Goal: Task Accomplishment & Management: Manage account settings

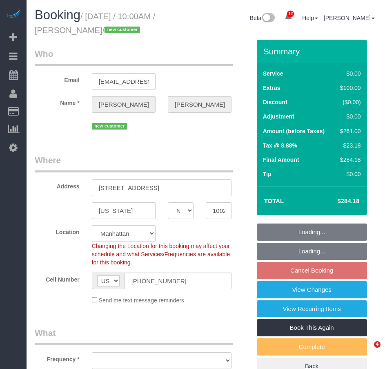
select select "NY"
select select "1"
select select "2"
select select "number:89"
select select "number:72"
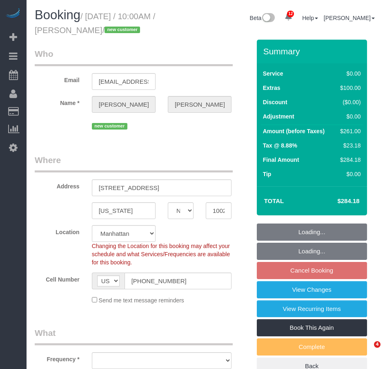
select select "number:13"
select select "number:5"
select select "object:974"
select select "1"
select select "2"
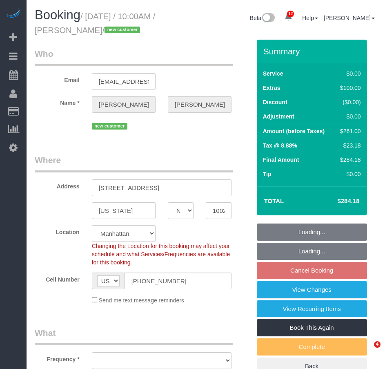
select select "spot3"
select select "string:stripe-pm_1Rxy5n4VGloSiKo7LRxTaBkL"
select select "object:1430"
click at [135, 189] on input "310 E 86th St, 3C" at bounding box center [162, 187] width 140 height 17
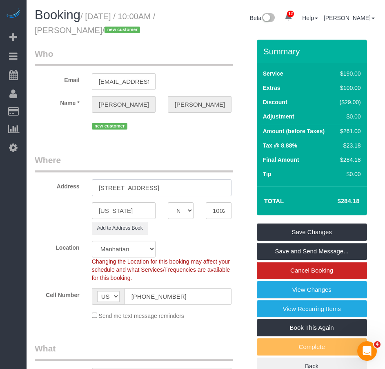
click at [150, 188] on input "310 E 86th Street, 3C" at bounding box center [162, 187] width 140 height 17
type input "[STREET_ADDRESS] 3C"
click at [302, 230] on link "Save Changes" at bounding box center [312, 232] width 110 height 17
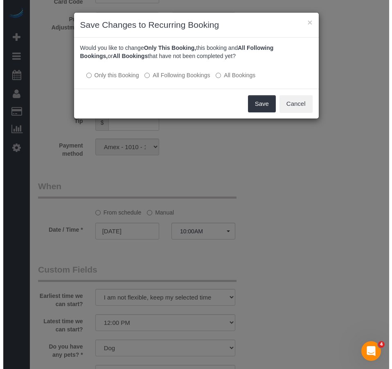
scroll to position [856, 0]
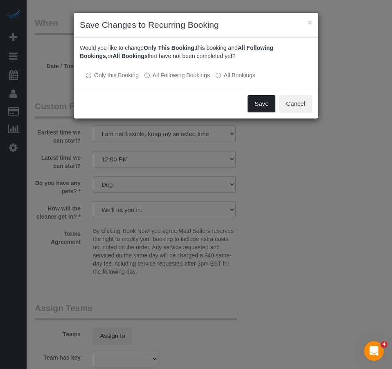
click at [257, 106] on button "Save" at bounding box center [261, 103] width 28 height 17
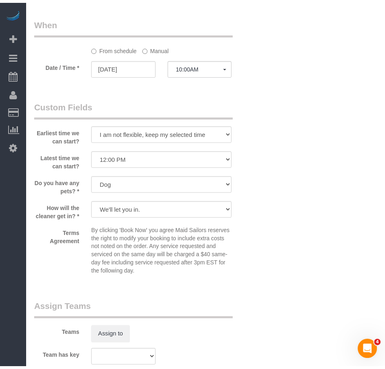
scroll to position [47, 0]
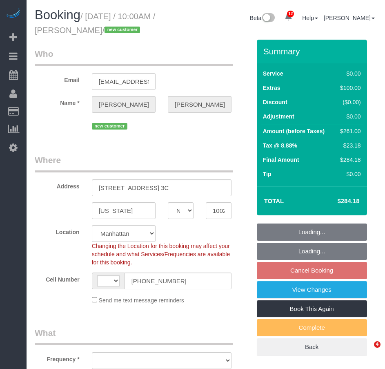
select select "NY"
select select "string:[GEOGRAPHIC_DATA]"
select select "string:stripe-pm_1Rxy5n4VGloSiKo7LRxTaBkL"
select select "1"
select select "2"
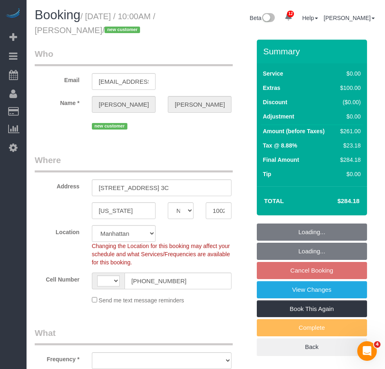
select select "number:89"
select select "number:72"
select select "number:13"
select select "number:5"
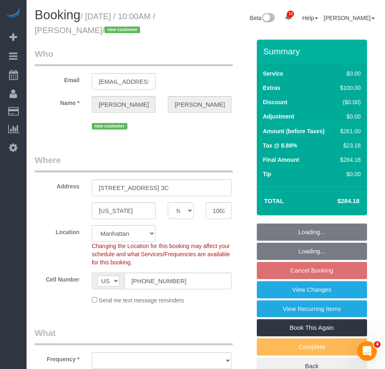
select select "object:982"
select select "spot3"
select select "1"
select select "2"
select select "object:1433"
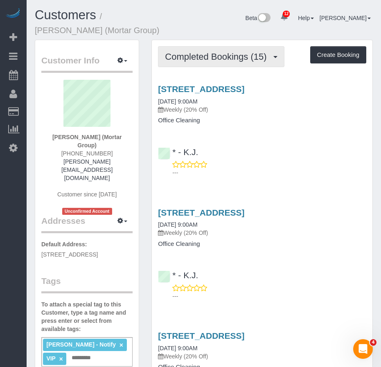
click at [190, 56] on span "Completed Bookings (15)" at bounding box center [217, 57] width 105 height 10
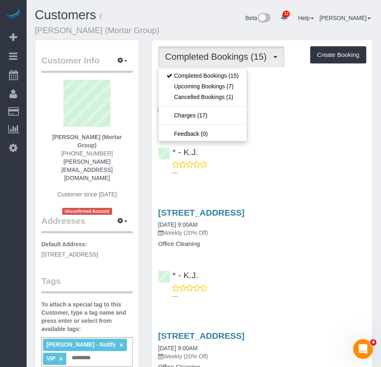
click at [315, 150] on div "* - K.J. ---" at bounding box center [262, 158] width 220 height 37
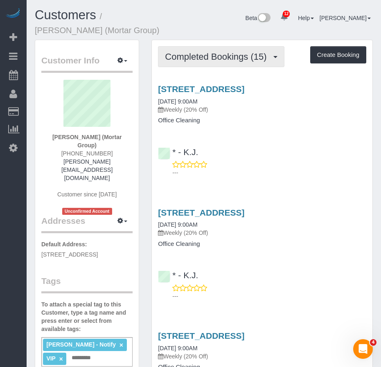
click at [194, 60] on span "Completed Bookings (15)" at bounding box center [217, 57] width 105 height 10
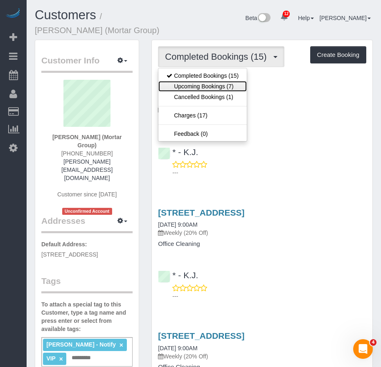
click at [191, 88] on link "Upcoming Bookings (7)" at bounding box center [202, 86] width 88 height 11
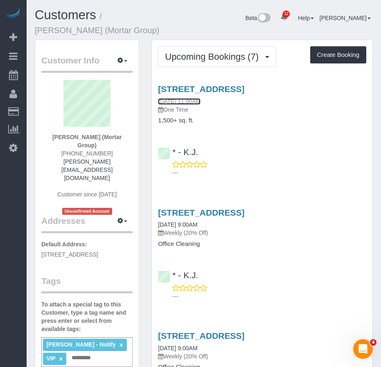
click at [182, 101] on link "08/20/2025 11:00AM" at bounding box center [179, 101] width 43 height 7
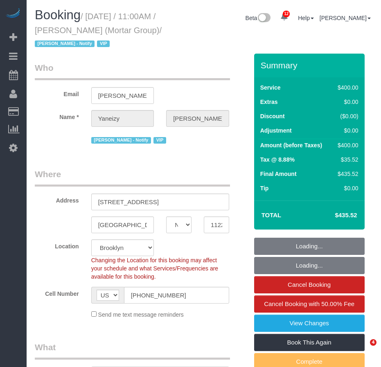
select select "NY"
select select "number:89"
select select "number:90"
select select "number:15"
select select "number:5"
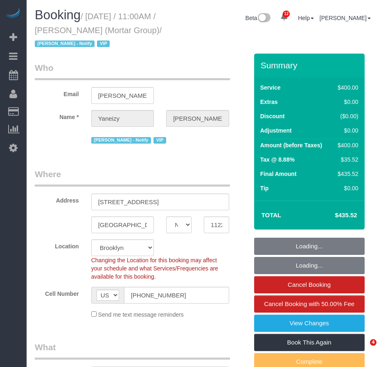
select select "object:1376"
select select "string:stripe-pm_1RxZJL4VGloSiKo7iUGHdhnx"
select select "spot1"
select select "150"
